Goal: Information Seeking & Learning: Learn about a topic

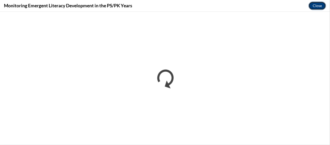
click at [321, 5] on button "Close" at bounding box center [318, 6] width 18 height 8
